Goal: Navigation & Orientation: Find specific page/section

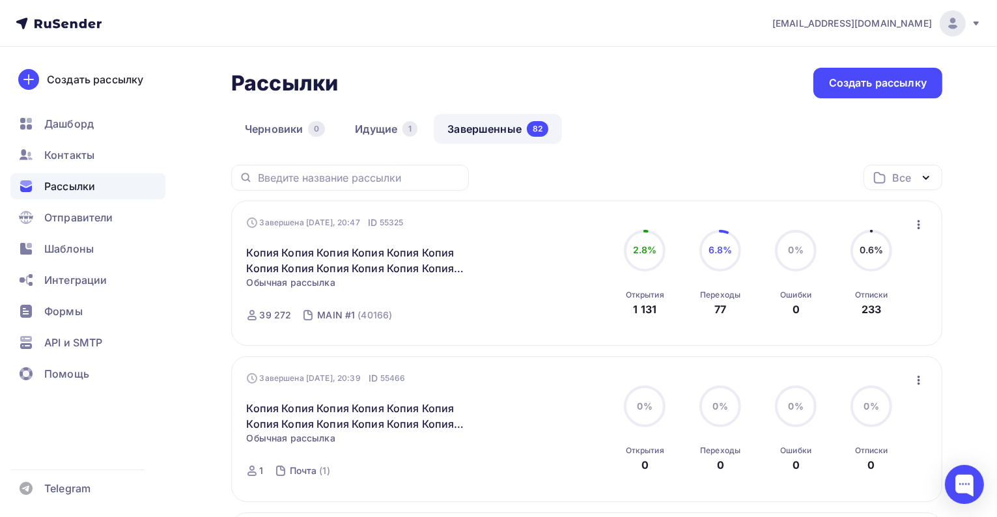
click at [326, 137] on link "Черновики 0" at bounding box center [284, 129] width 107 height 30
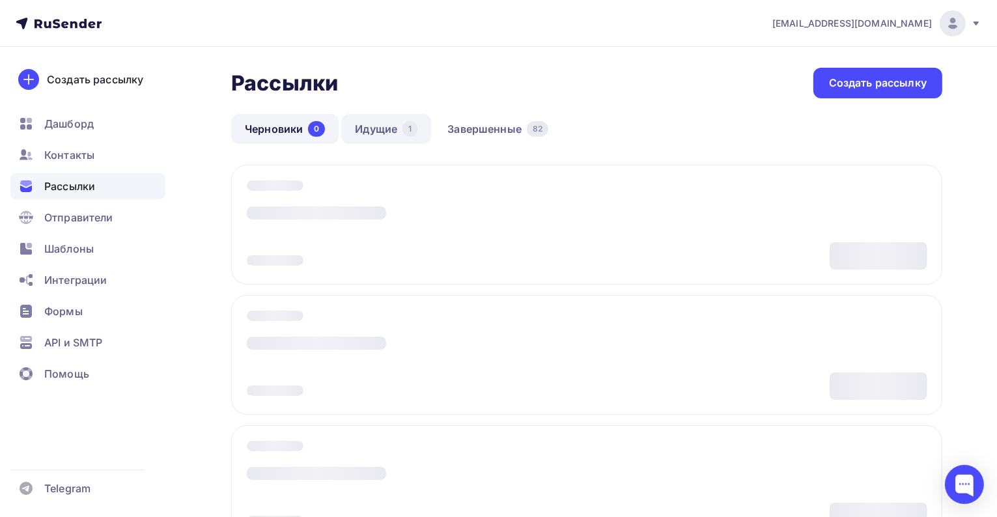
click at [367, 131] on link "Идущие 1" at bounding box center [386, 129] width 90 height 30
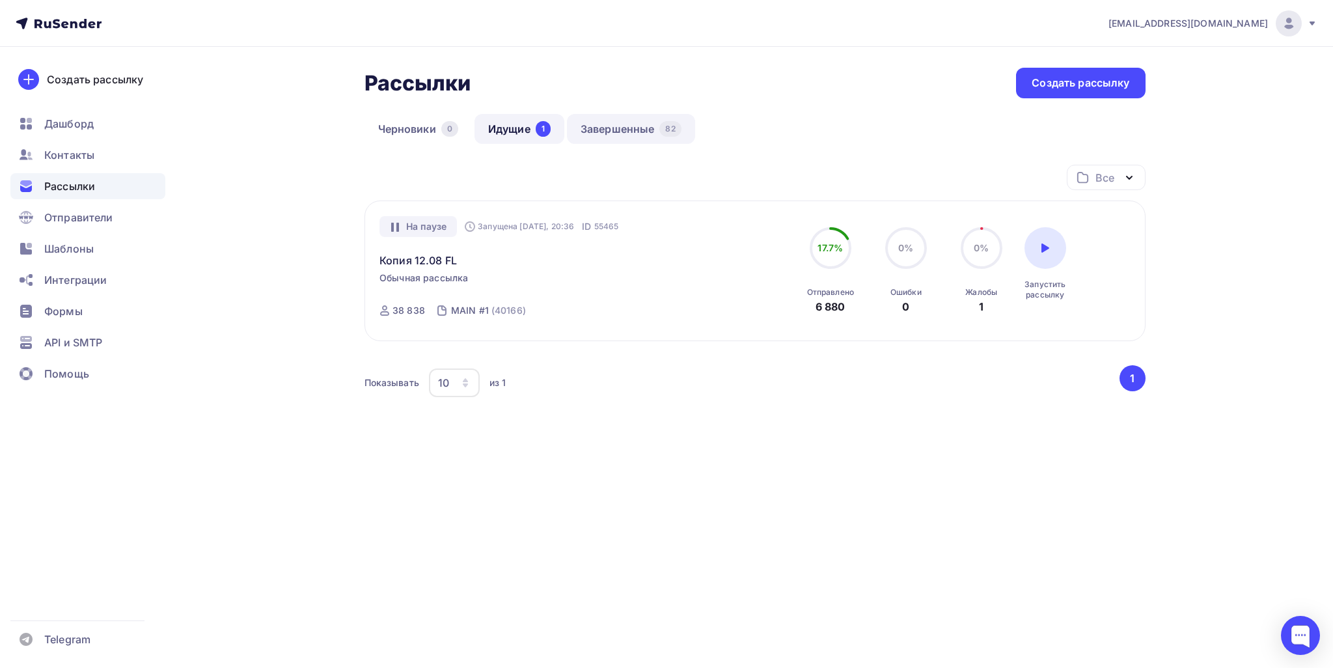
click at [604, 125] on link "Завершенные 82" at bounding box center [631, 129] width 128 height 30
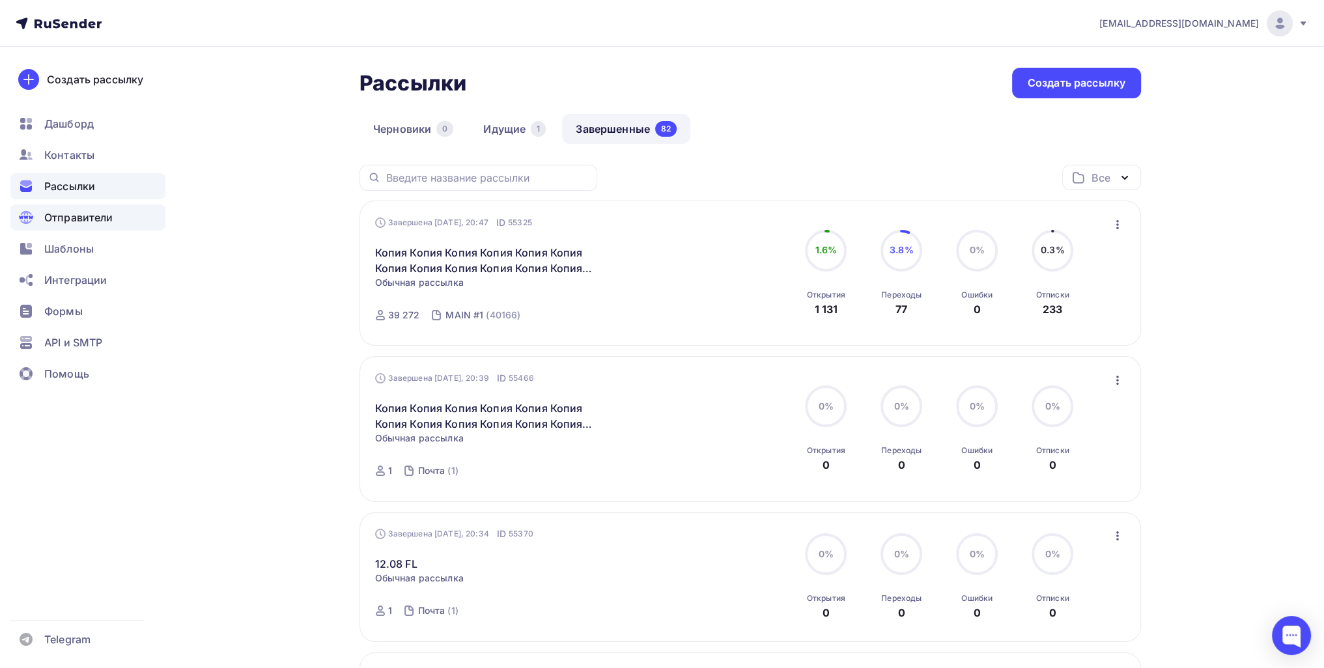
click at [70, 212] on span "Отправители" at bounding box center [78, 218] width 69 height 16
